Goal: Navigation & Orientation: Find specific page/section

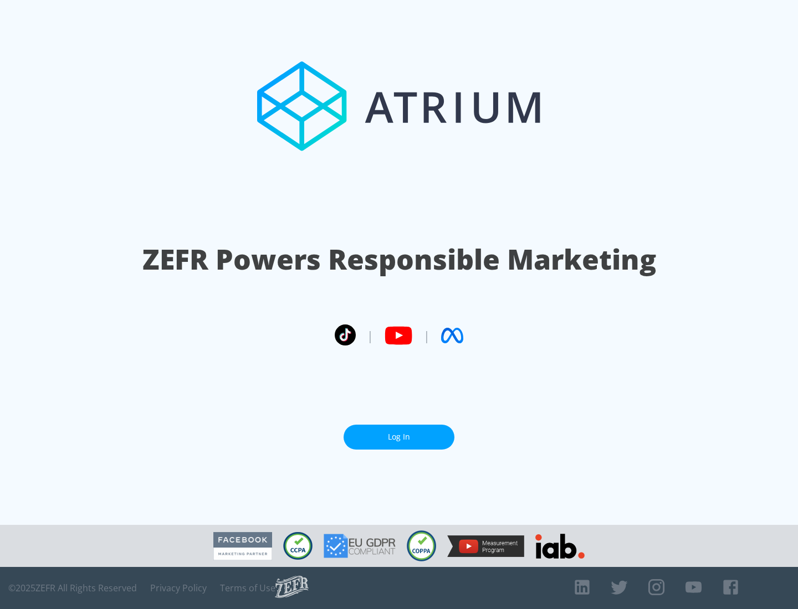
click at [399, 437] on link "Log In" at bounding box center [398, 437] width 111 height 25
